Goal: Contribute content: Contribute content

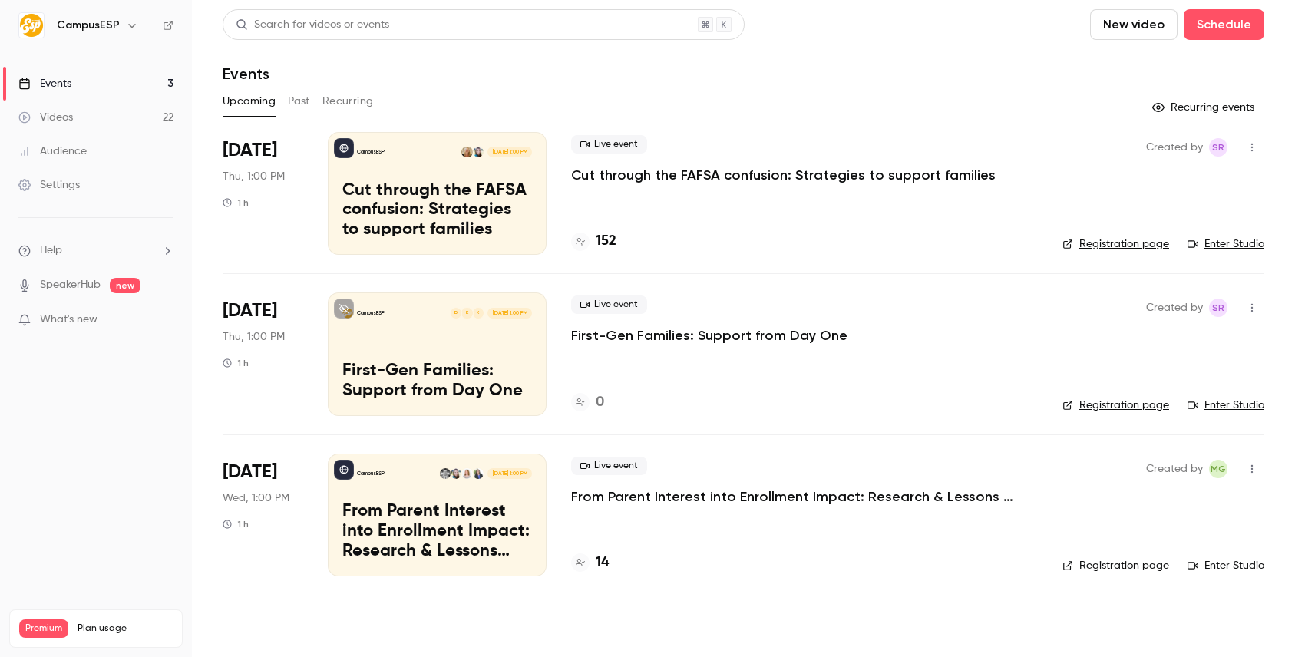
click at [126, 27] on icon "button" at bounding box center [132, 25] width 12 height 12
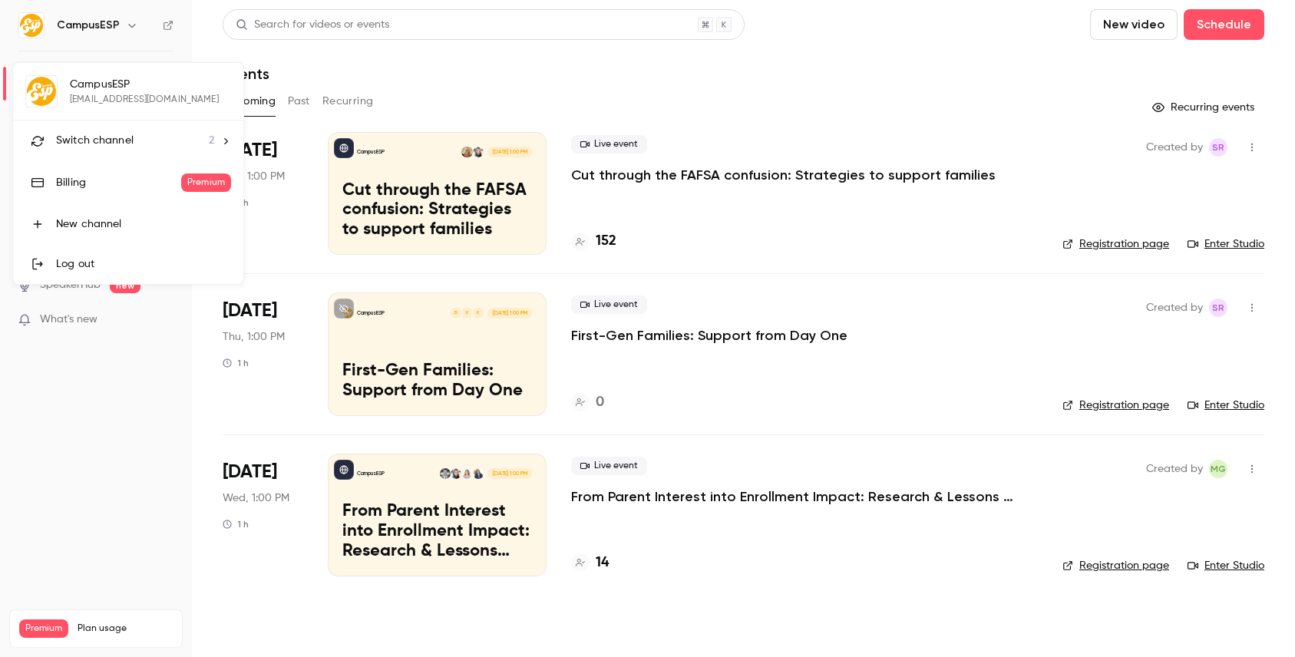
click at [129, 136] on span "Switch channel" at bounding box center [95, 141] width 78 height 16
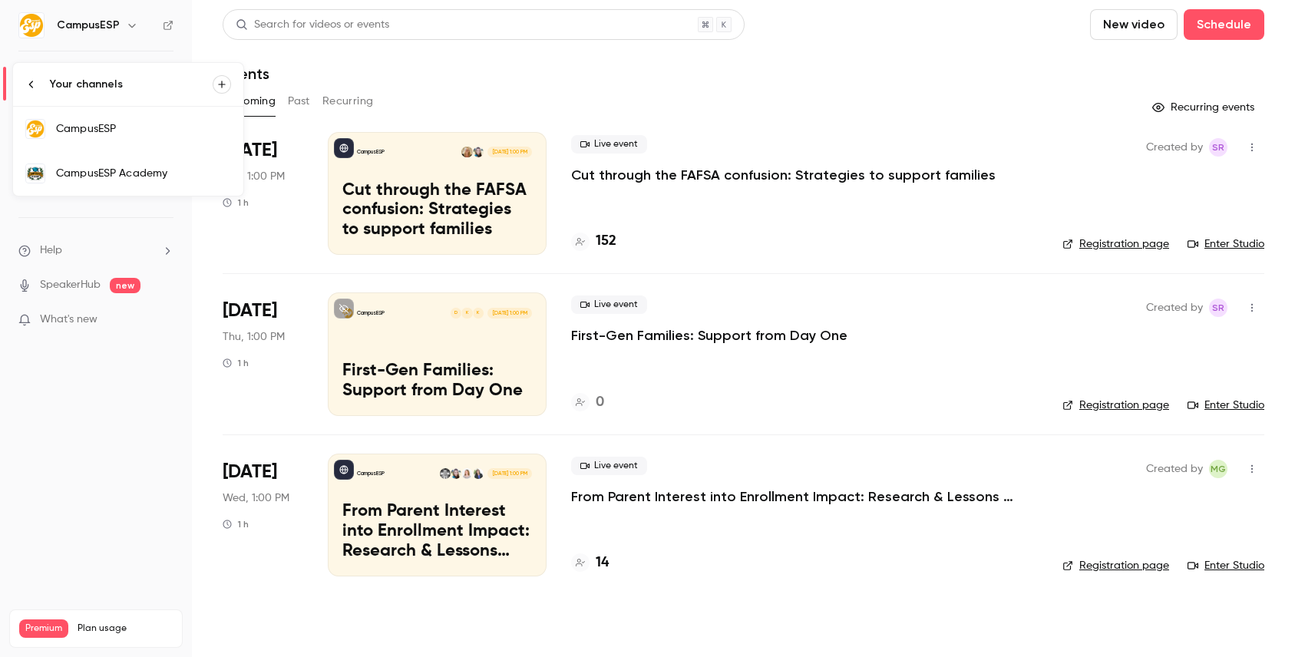
click at [143, 167] on div "CampusESP Academy" at bounding box center [143, 173] width 175 height 15
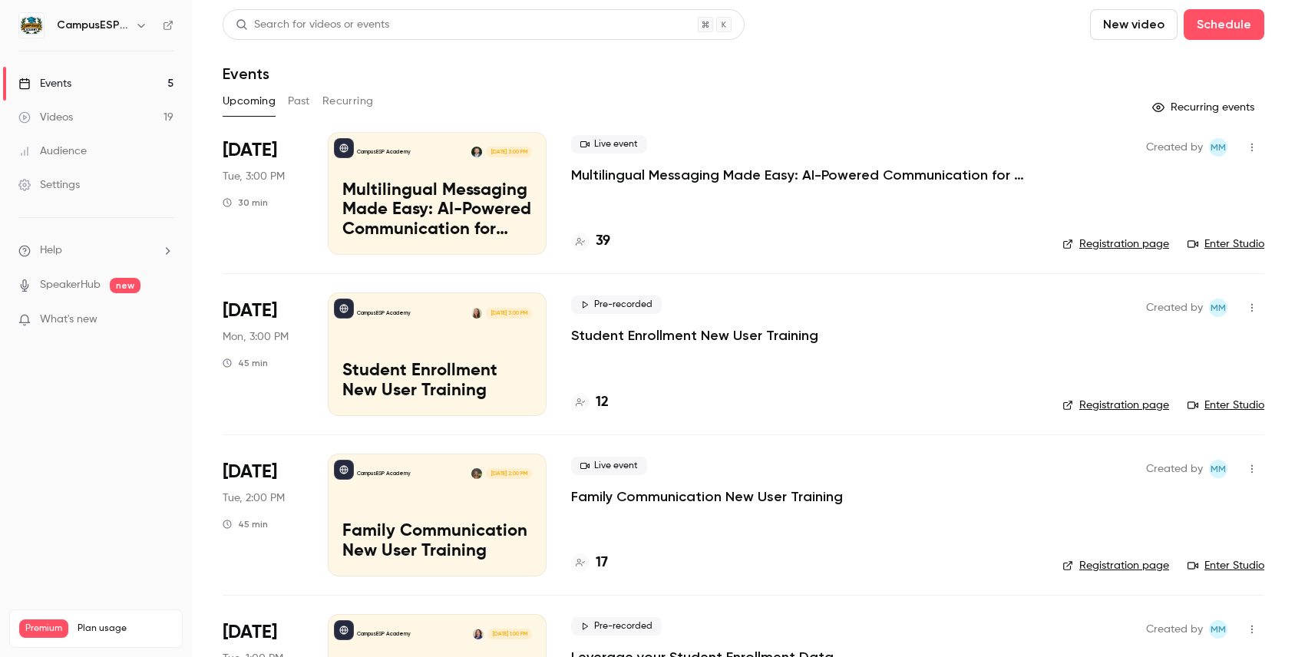
click at [1107, 26] on button "New video" at bounding box center [1133, 24] width 87 height 31
click at [998, 39] on div at bounding box center [647, 328] width 1295 height 657
click at [1107, 28] on button "New video" at bounding box center [1133, 24] width 87 height 31
click at [1130, 67] on div "Record" at bounding box center [1178, 66] width 117 height 15
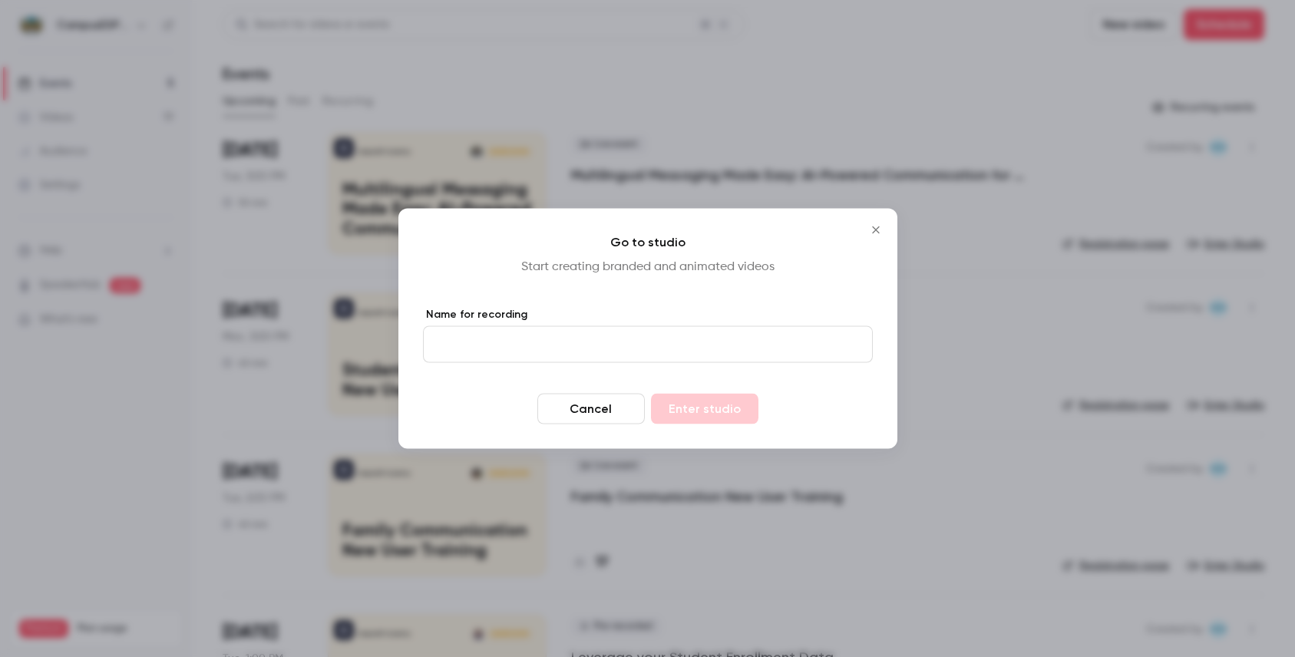
click at [520, 350] on input "Name for recording" at bounding box center [648, 344] width 450 height 37
click at [872, 235] on icon "Close" at bounding box center [875, 230] width 18 height 12
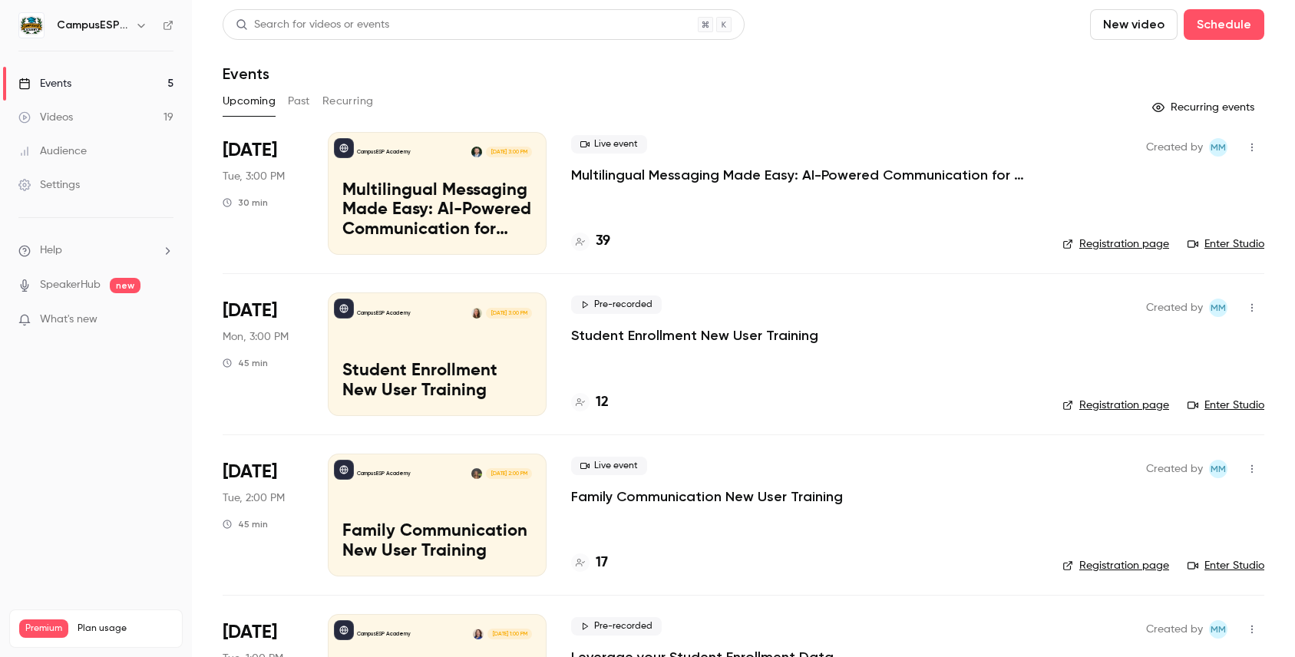
click at [1117, 34] on button "New video" at bounding box center [1133, 24] width 87 height 31
click at [1130, 70] on div "Record" at bounding box center [1178, 66] width 117 height 15
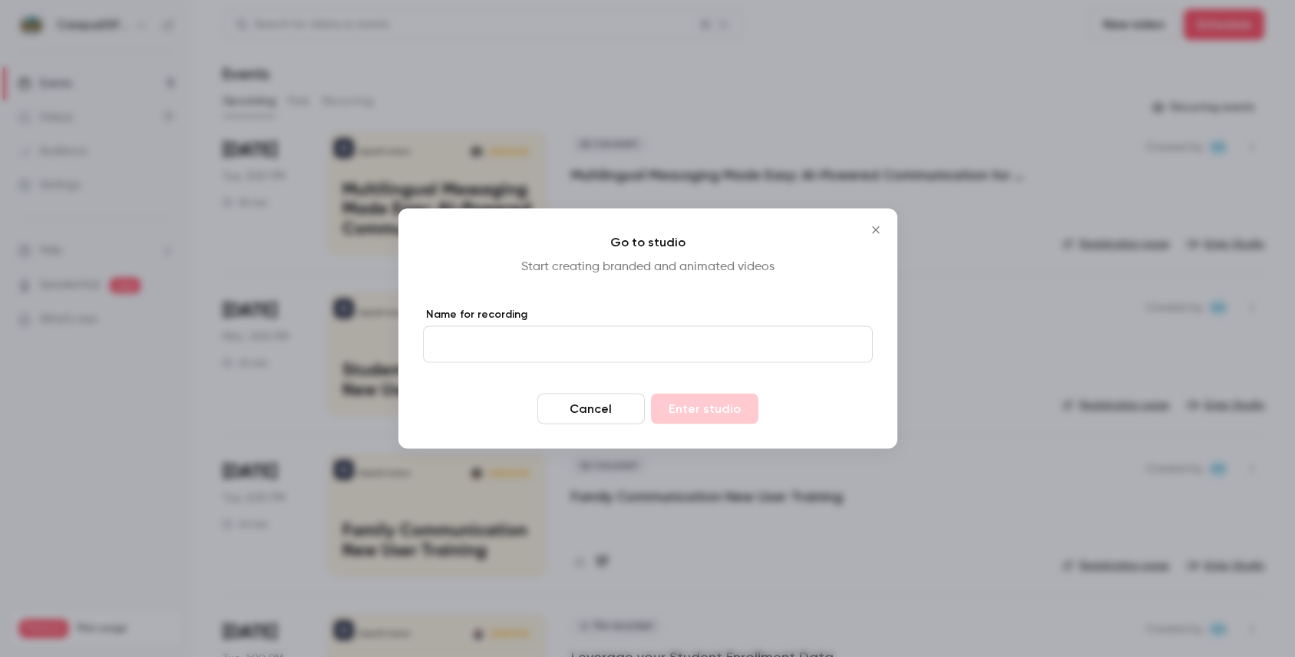
click at [485, 338] on input "Name for recording" at bounding box center [648, 344] width 450 height 37
drag, startPoint x: 582, startPoint y: 335, endPoint x: 424, endPoint y: 345, distance: 157.6
click at [424, 345] on input "**********" at bounding box center [648, 344] width 450 height 37
click at [588, 335] on input "**********" at bounding box center [648, 344] width 450 height 37
type input "**********"
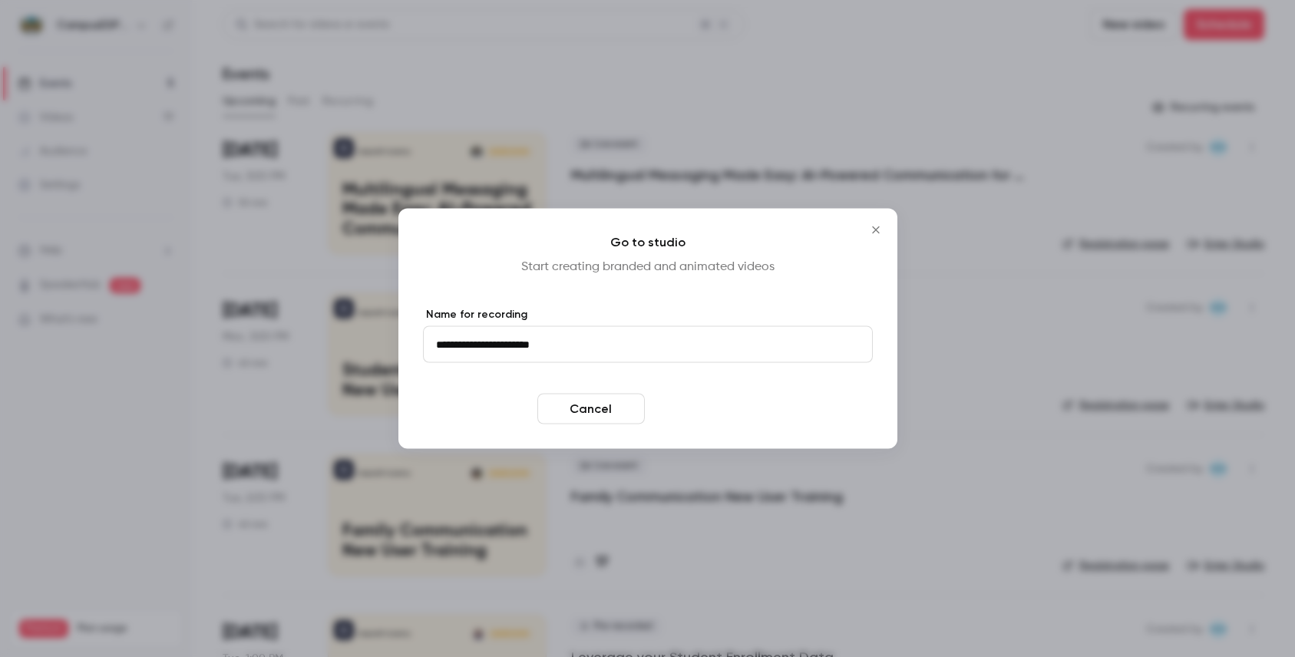
click at [707, 405] on button "Enter studio" at bounding box center [704, 409] width 107 height 31
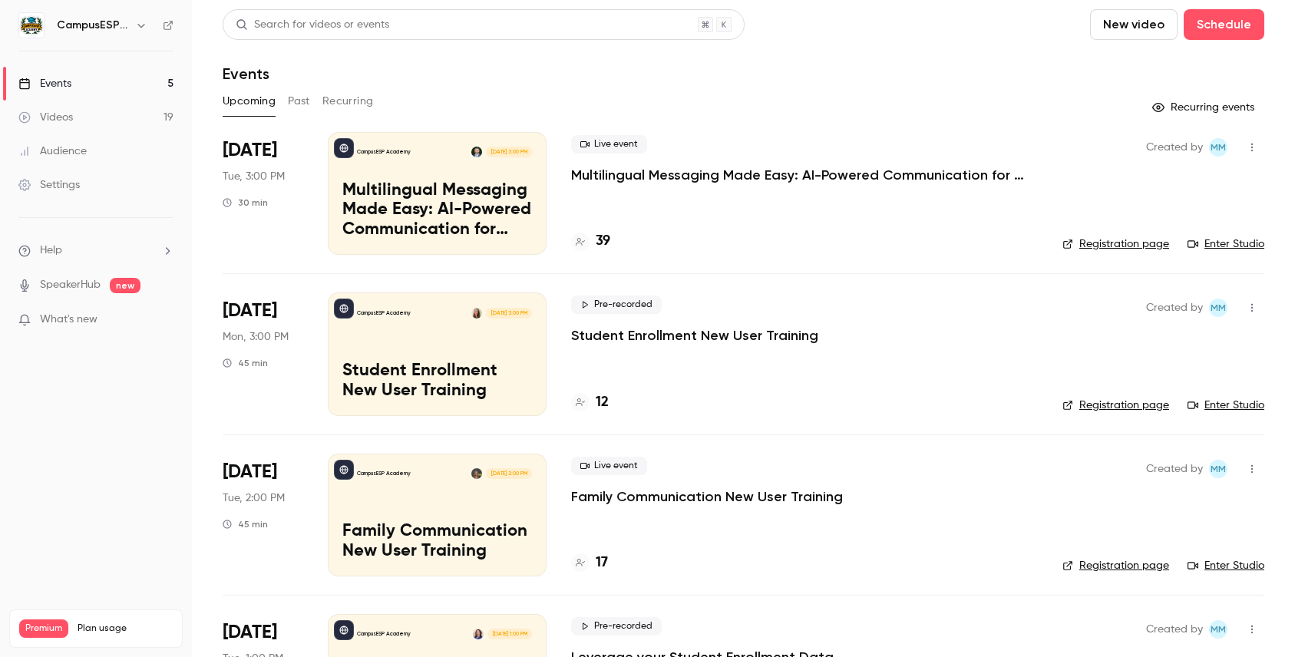
click at [58, 114] on div "Videos" at bounding box center [45, 117] width 54 height 15
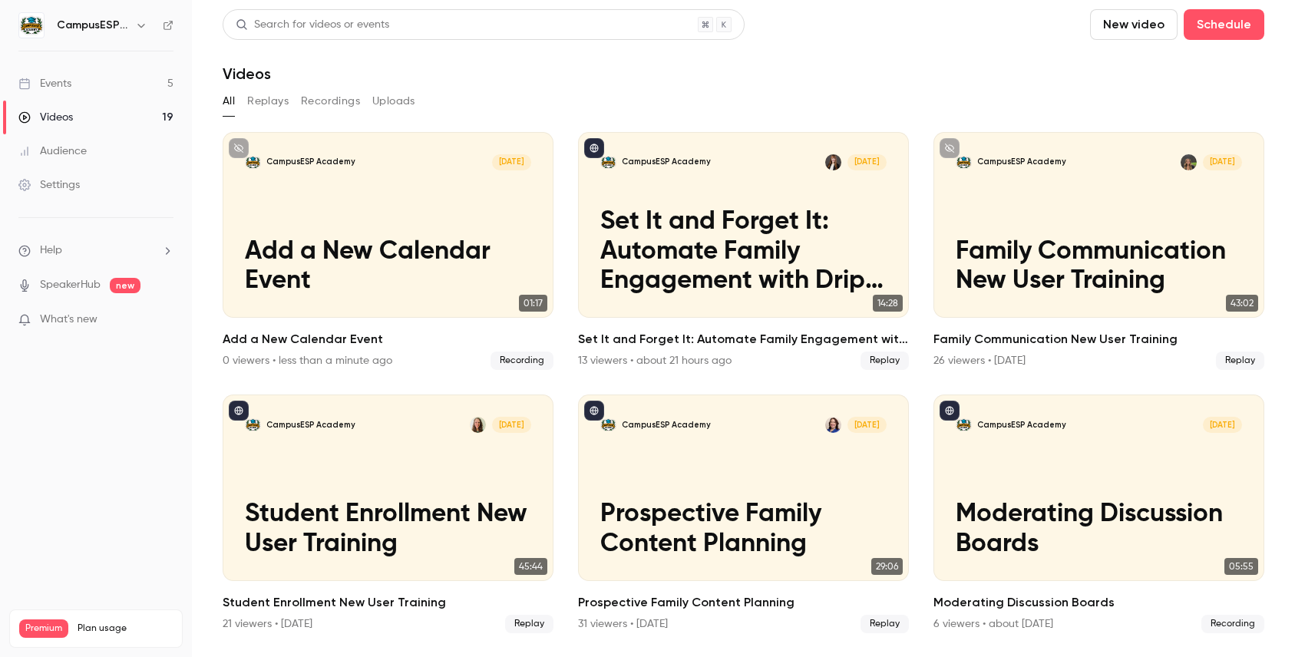
click at [1123, 30] on button "New video" at bounding box center [1133, 24] width 87 height 31
click at [1141, 68] on div "Record" at bounding box center [1178, 66] width 117 height 15
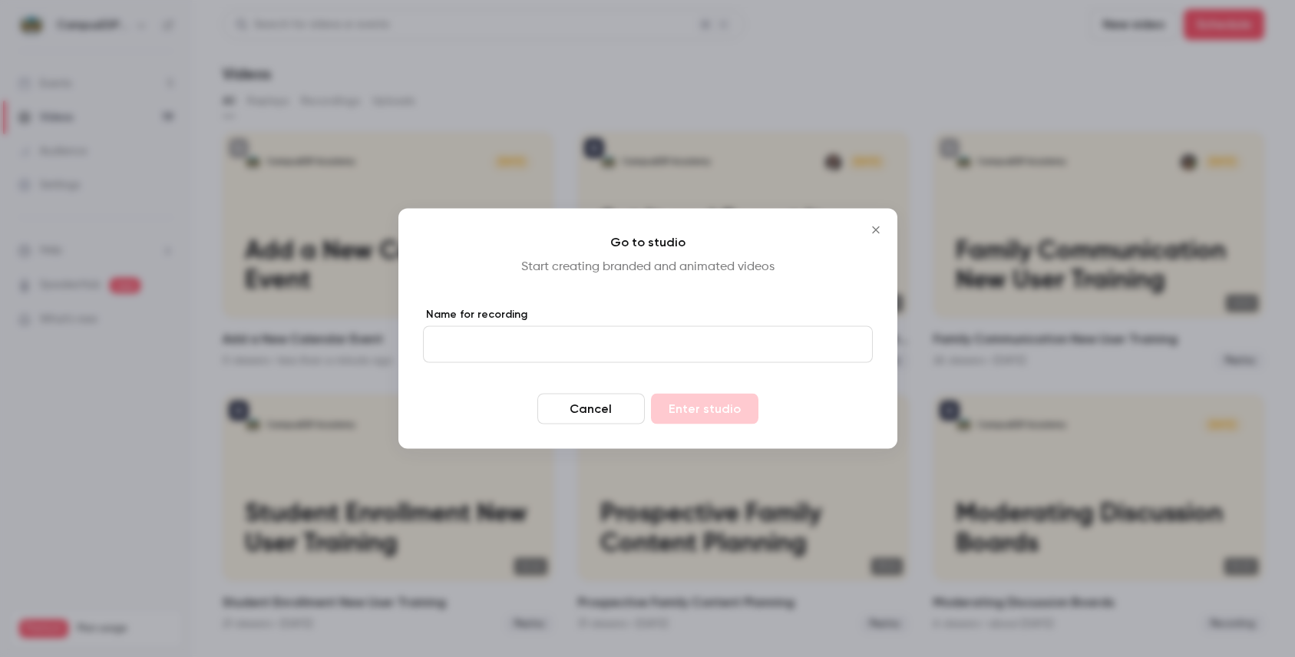
click at [509, 352] on input "Name for recording" at bounding box center [648, 344] width 450 height 37
type input "**********"
click at [687, 293] on div "**********" at bounding box center [647, 329] width 499 height 240
click at [706, 409] on button "Enter studio" at bounding box center [704, 409] width 107 height 31
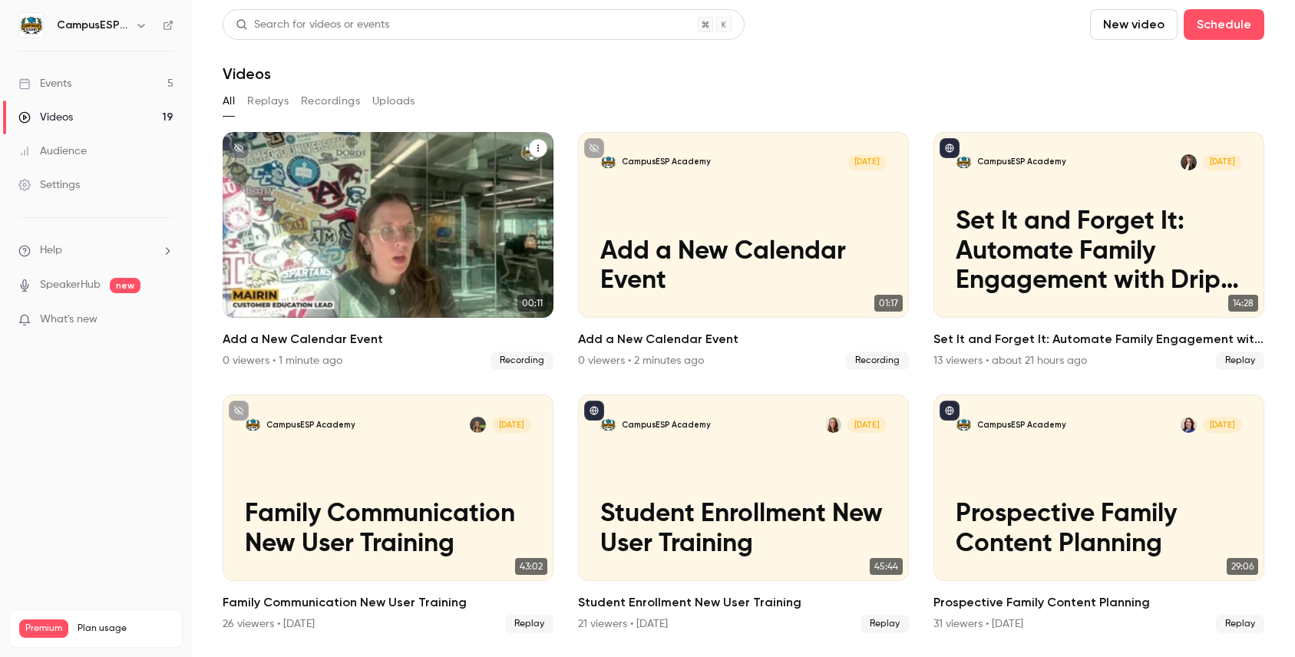
click at [534, 147] on icon "Add a New Calendar Event" at bounding box center [537, 148] width 9 height 9
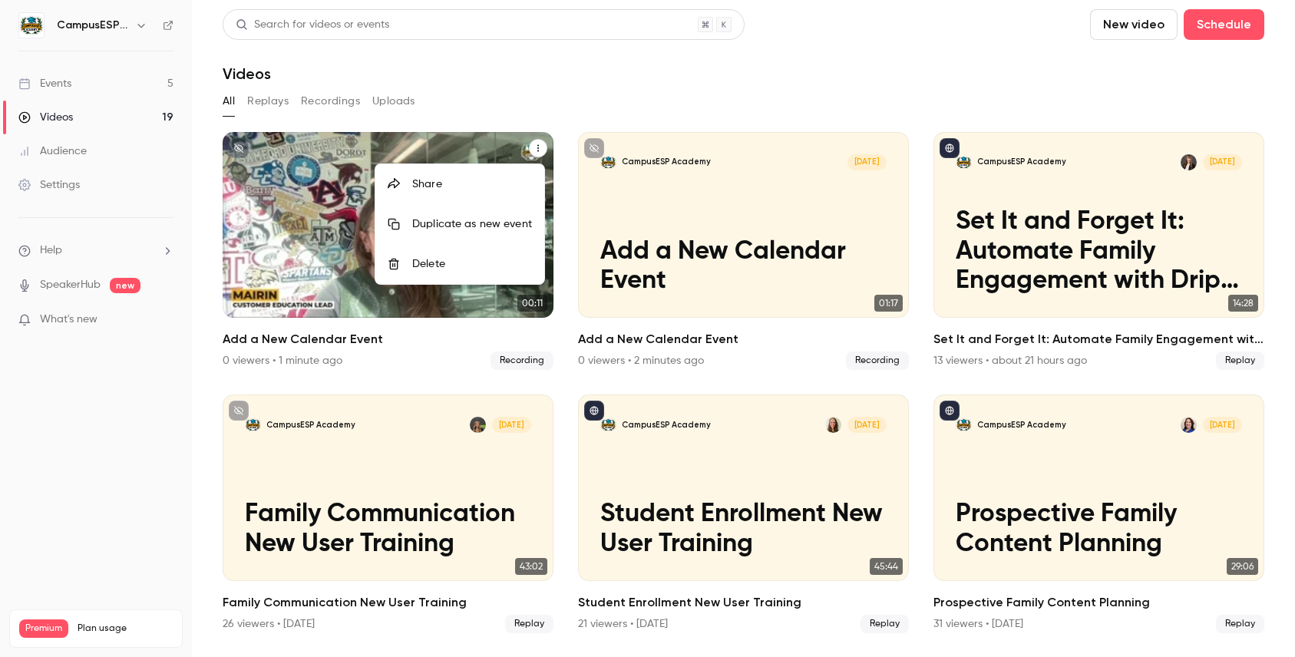
click at [424, 273] on li "Delete" at bounding box center [459, 264] width 169 height 40
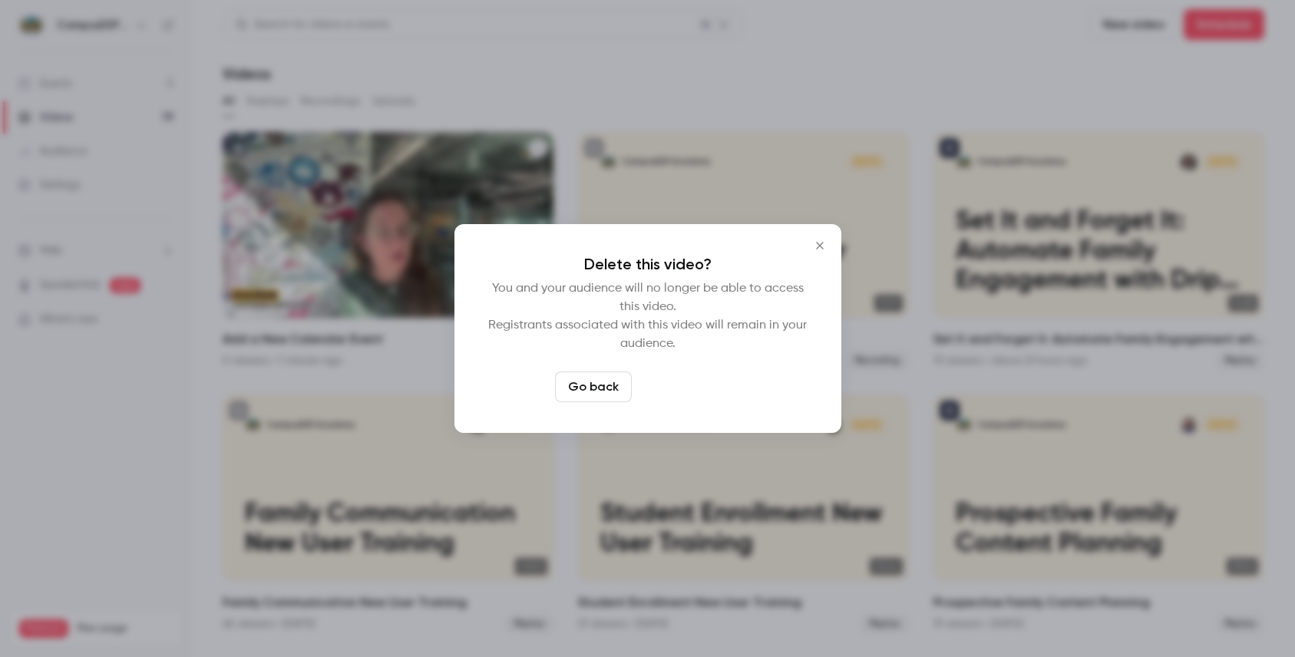
click at [699, 388] on button "Delete video" at bounding box center [689, 386] width 102 height 31
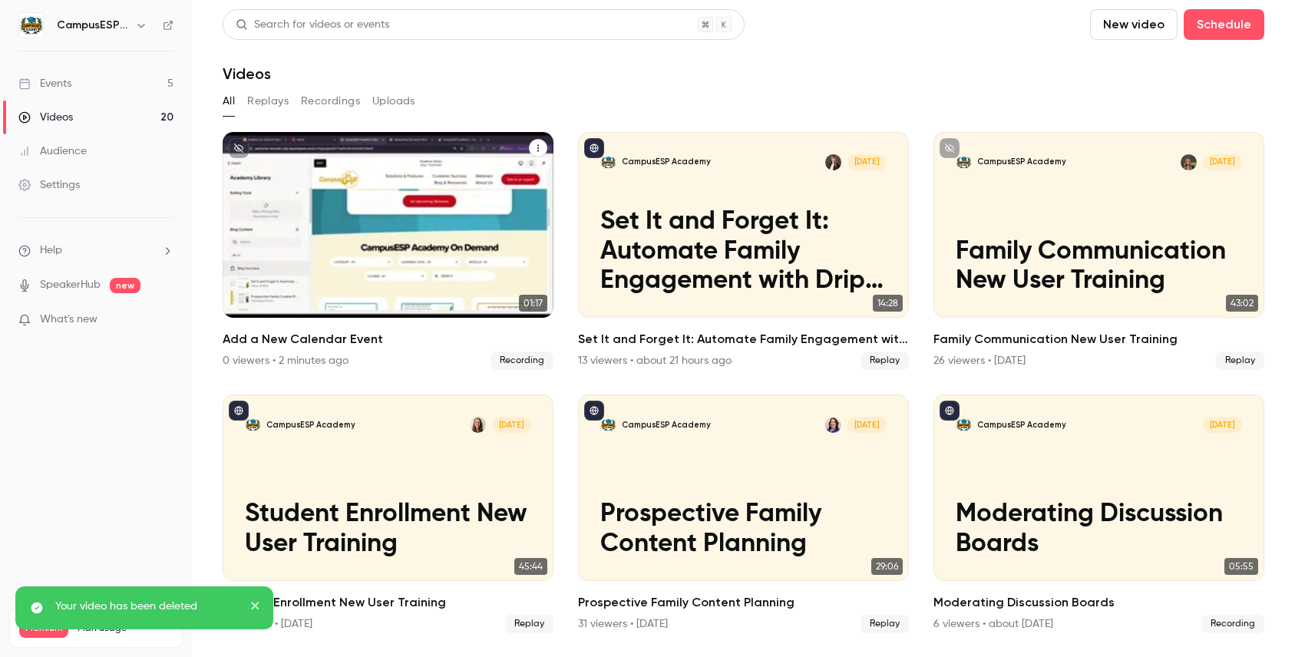
click at [533, 144] on icon "Add a New Calendar Event" at bounding box center [537, 148] width 9 height 9
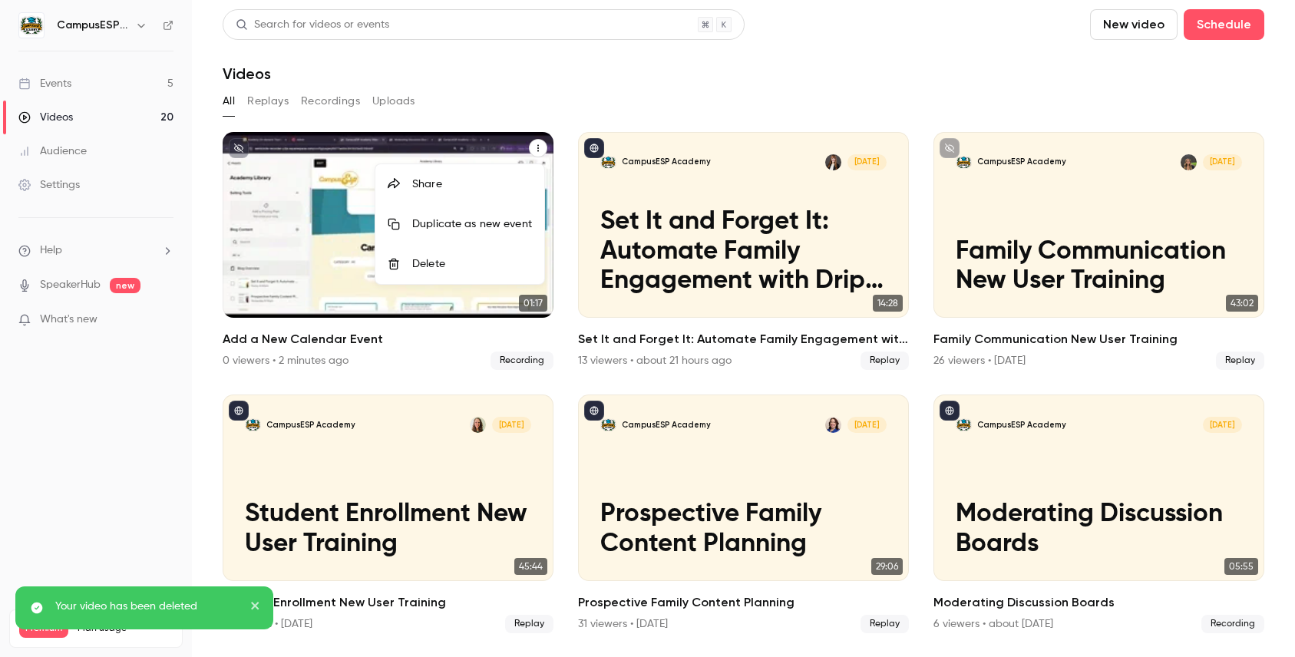
click at [170, 383] on div at bounding box center [647, 328] width 1295 height 657
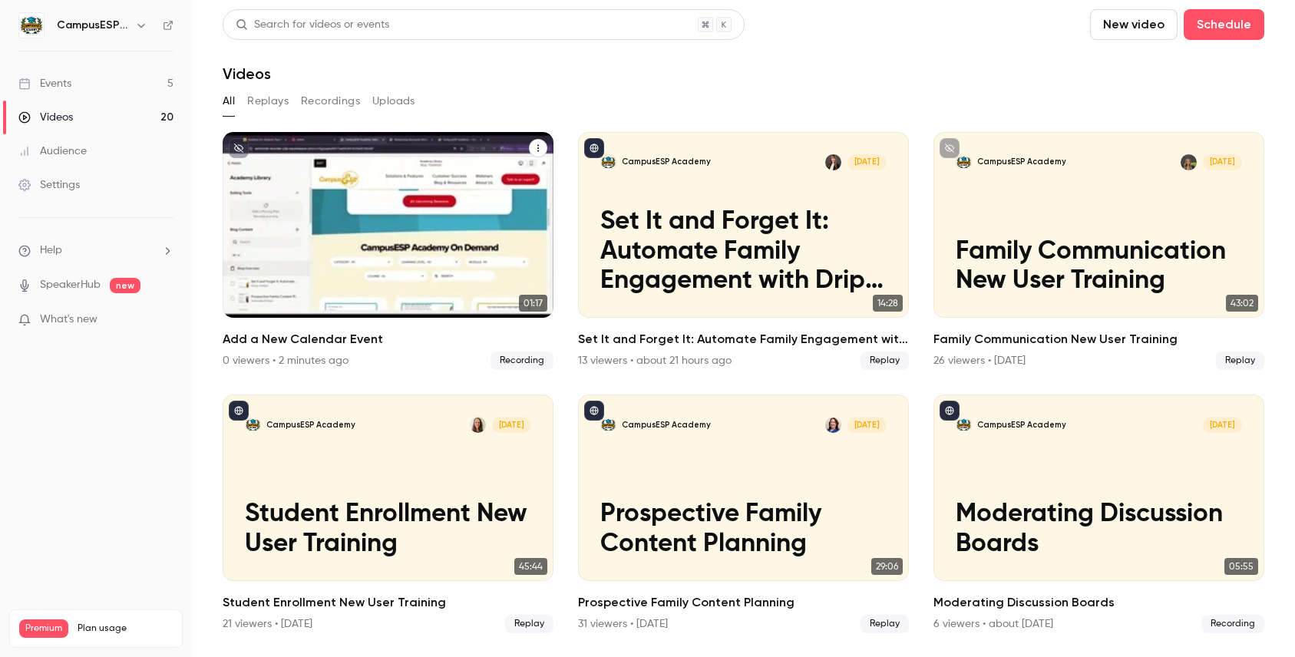
click at [537, 144] on icon "Add a New Calendar Event" at bounding box center [537, 148] width 9 height 9
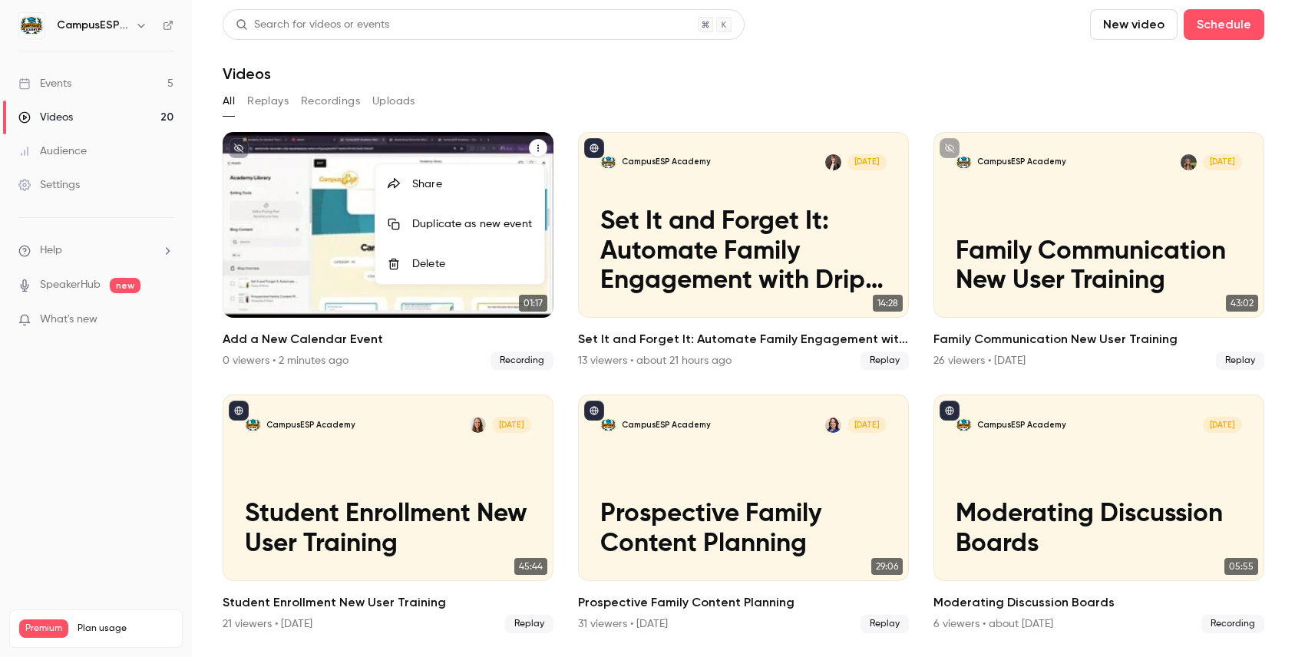
click at [435, 264] on div "Delete" at bounding box center [472, 263] width 120 height 15
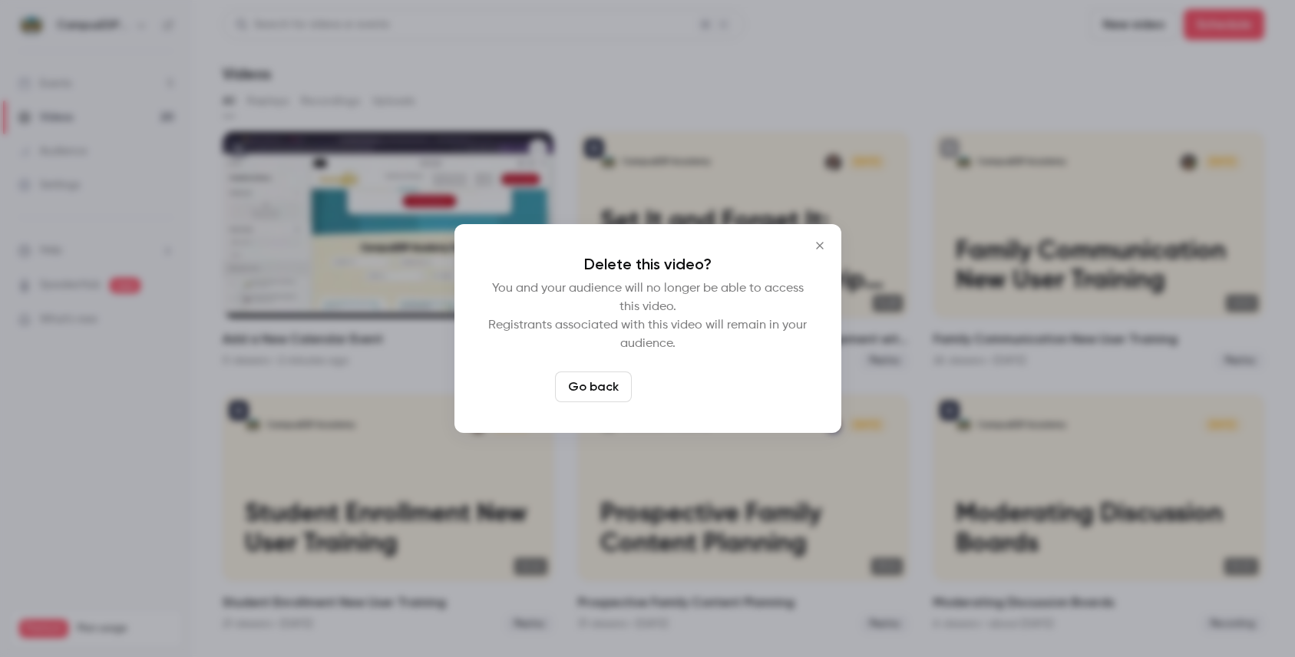
click at [675, 378] on button "Delete video" at bounding box center [689, 386] width 102 height 31
